Goal: Task Accomplishment & Management: Use online tool/utility

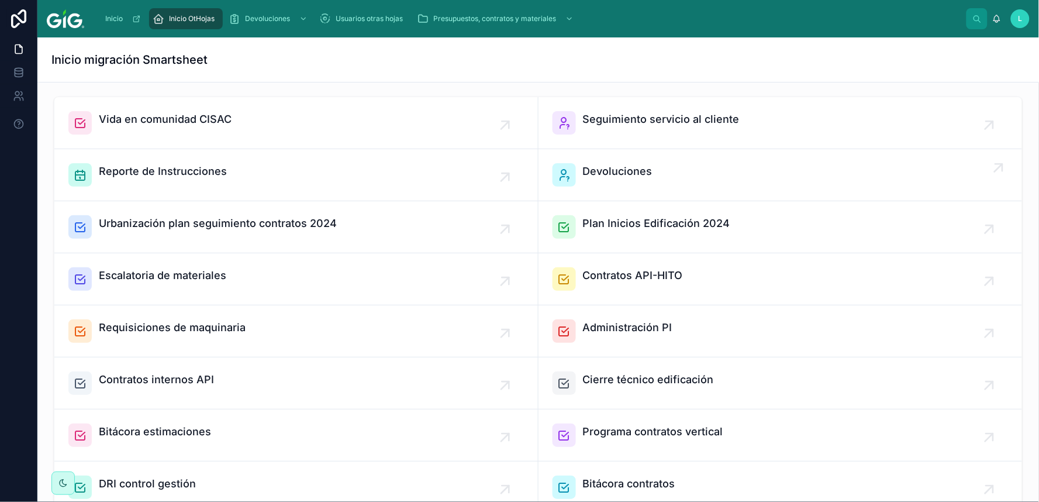
click at [583, 174] on span "Devoluciones" at bounding box center [618, 171] width 70 height 16
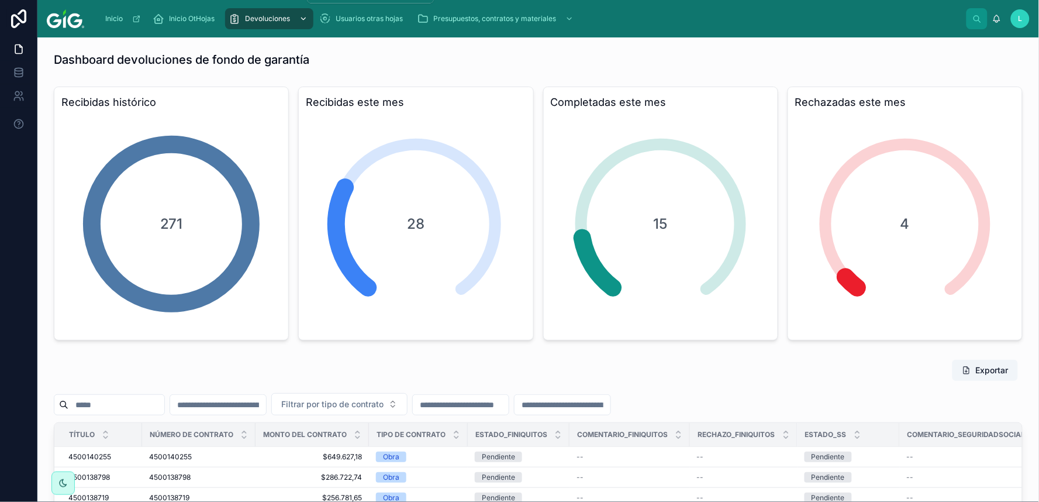
click at [295, 16] on div "scrollable content" at bounding box center [302, 18] width 15 height 19
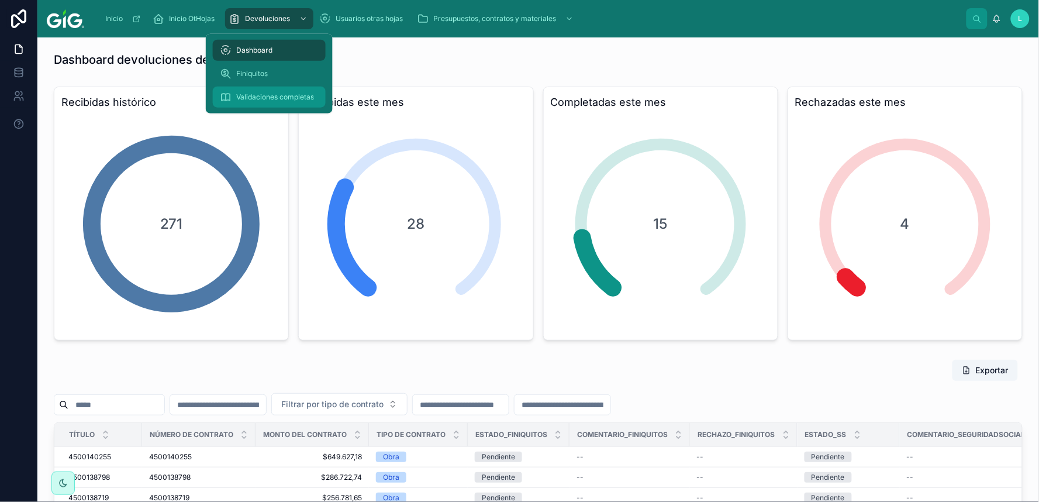
click at [263, 96] on span "Validaciones completas" at bounding box center [275, 96] width 78 height 9
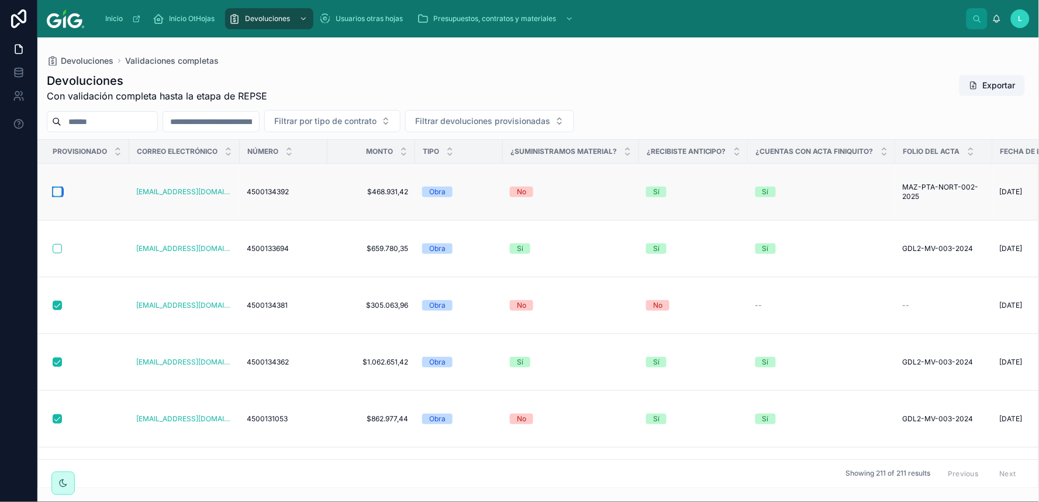
click at [56, 193] on button "button" at bounding box center [57, 191] width 9 height 9
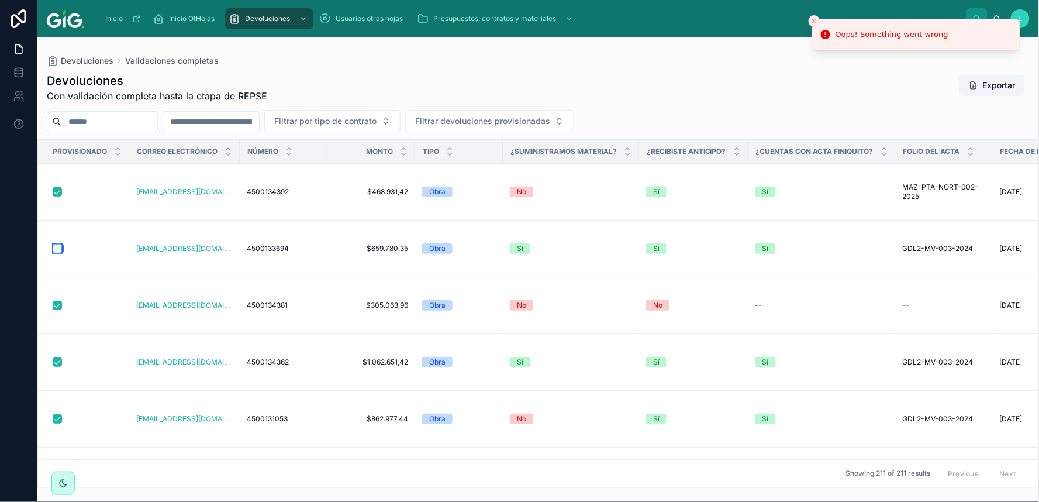
click at [56, 250] on button "button" at bounding box center [57, 248] width 9 height 9
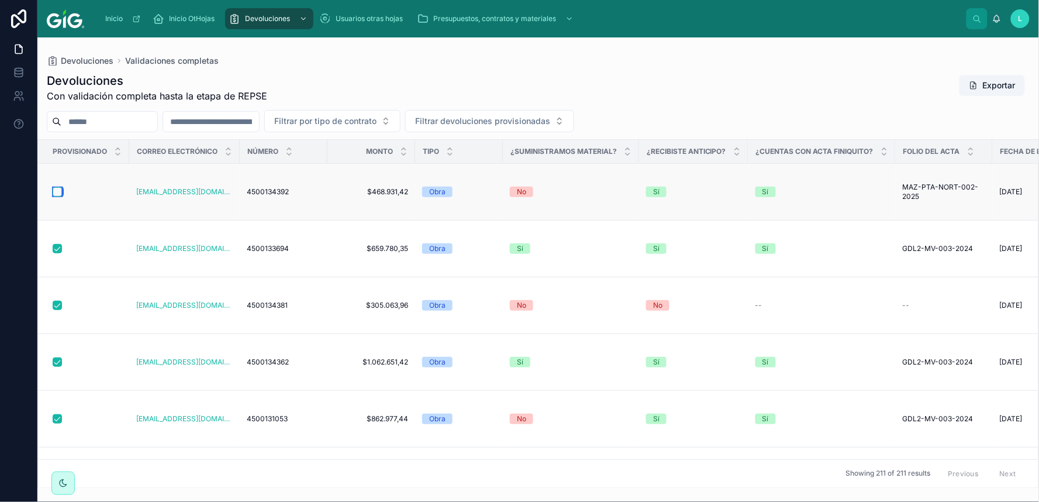
click at [56, 194] on button "button" at bounding box center [57, 191] width 9 height 9
